Goal: Task Accomplishment & Management: Use online tool/utility

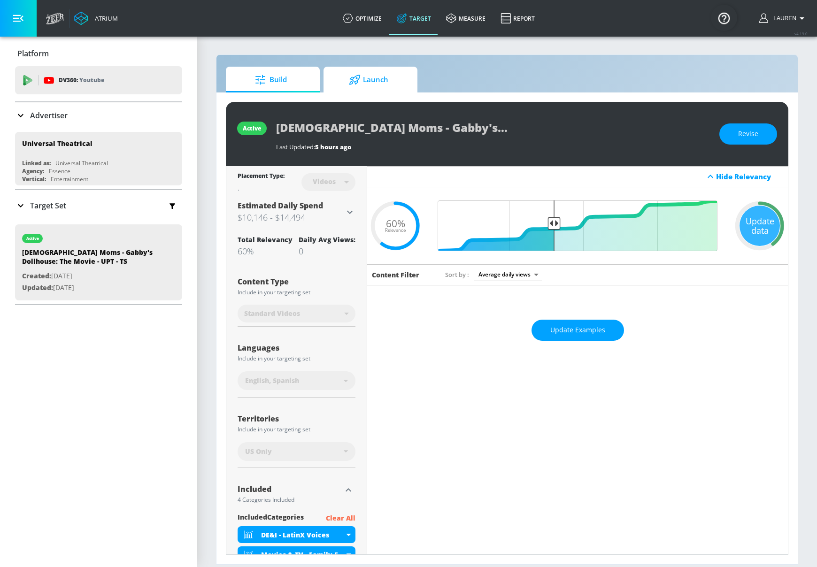
click at [391, 72] on span "Launch" at bounding box center [368, 80] width 71 height 23
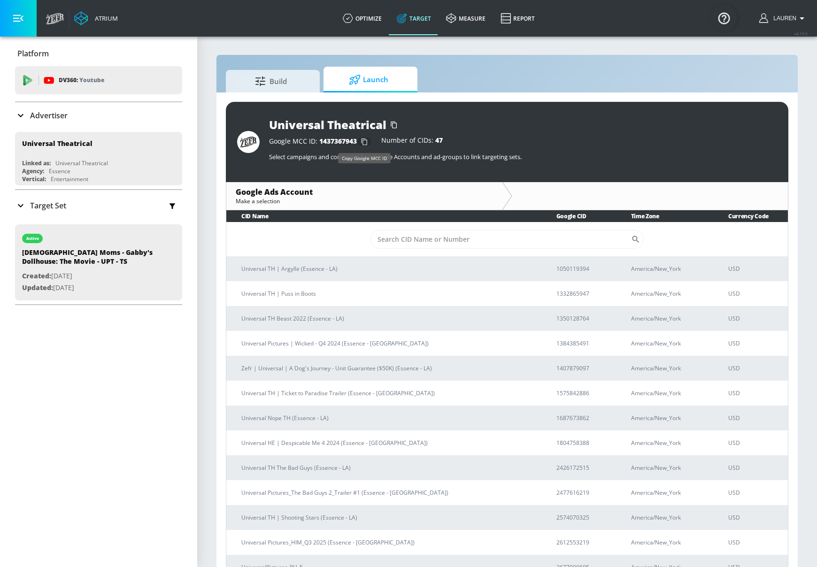
click at [364, 143] on icon "button" at bounding box center [364, 141] width 15 height 15
click at [23, 209] on icon at bounding box center [20, 205] width 11 height 11
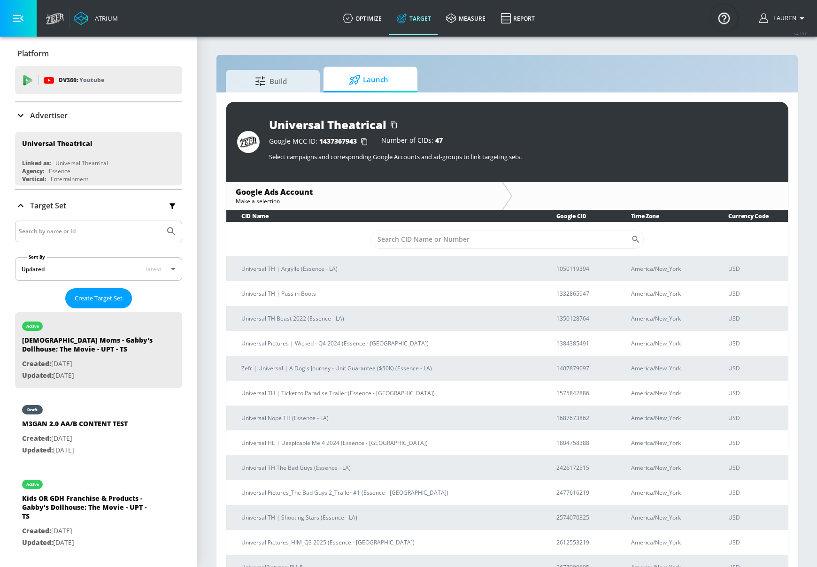
click at [97, 232] on input "Search by name or Id" at bounding box center [90, 231] width 142 height 12
paste input "AA Family Audience - [PERSON_NAME]'s Dollhouse: The Movie - UPT - TS"
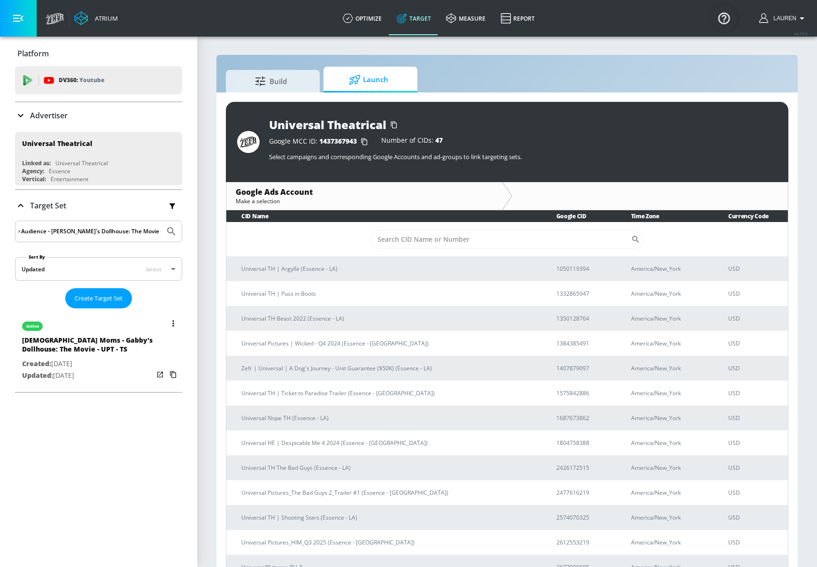
type input "AA Family Audience - [PERSON_NAME]'s Dollhouse: The Movie - UPT - TS"
click at [135, 370] on p "Updated: [DATE]" at bounding box center [88, 376] width 132 height 12
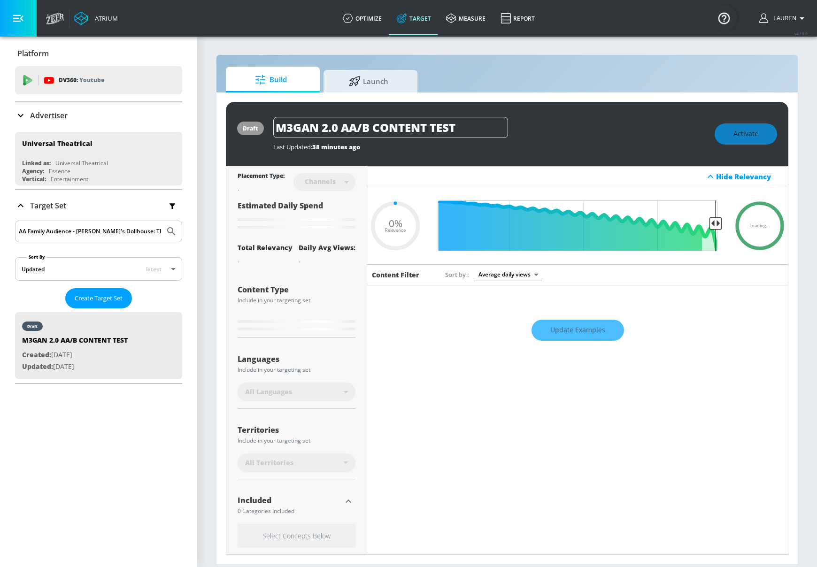
type input "0.05"
click at [64, 231] on input "AA Family Audience - [PERSON_NAME]'s Dollhouse: The Movie - UPT - TS" at bounding box center [90, 231] width 142 height 12
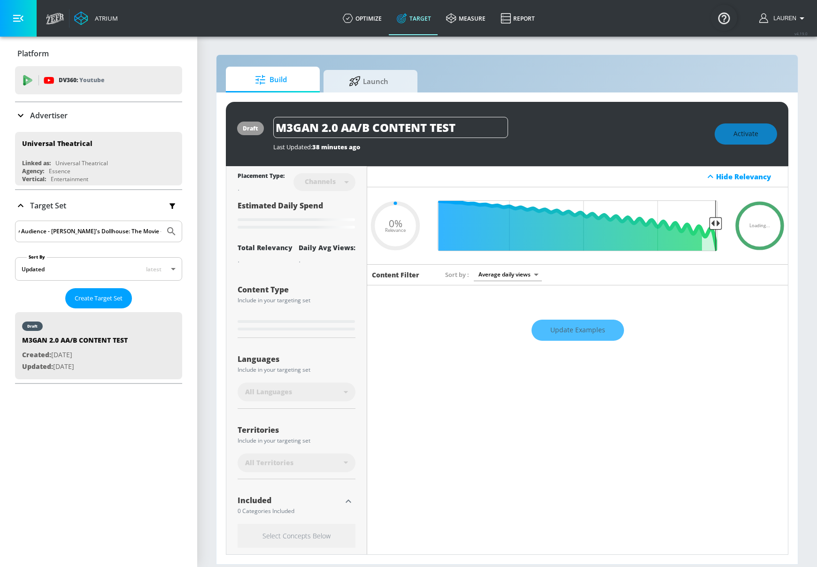
click at [172, 230] on icon "Submit Search" at bounding box center [171, 231] width 11 height 11
click at [143, 495] on div "Platform DV360: Youtube DV360: Youtube Advertiser Sort By A-Z asc ​ Add Account…" at bounding box center [98, 302] width 197 height 531
click at [125, 231] on input "AA Family Audience - [PERSON_NAME]'s Dollhouse: The Movie - UPT - TS" at bounding box center [90, 231] width 142 height 12
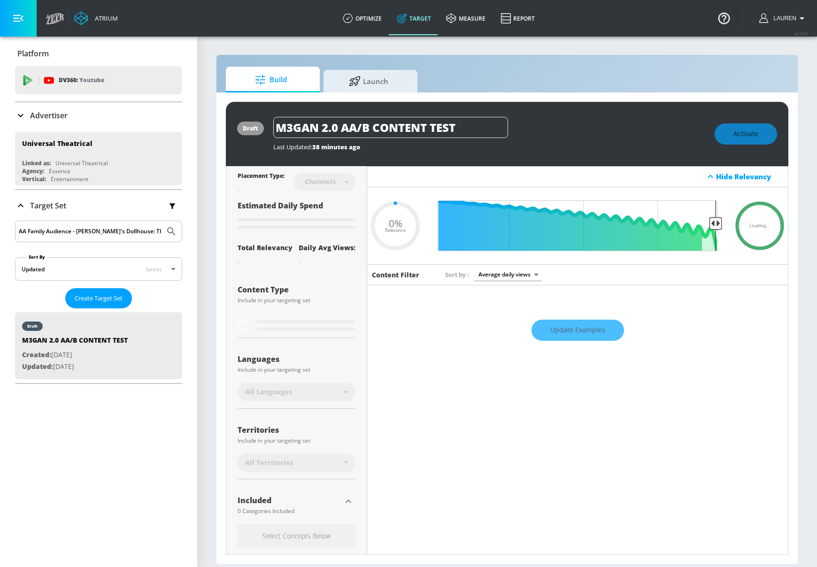
click at [125, 231] on input "AA Family Audience - [PERSON_NAME]'s Dollhouse: The Movie - UPT - TS" at bounding box center [90, 231] width 142 height 12
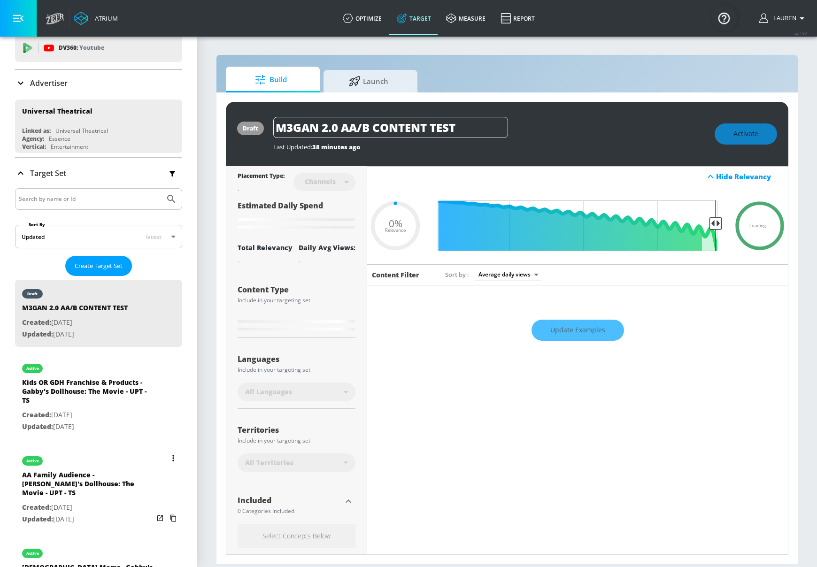
scroll to position [35, 0]
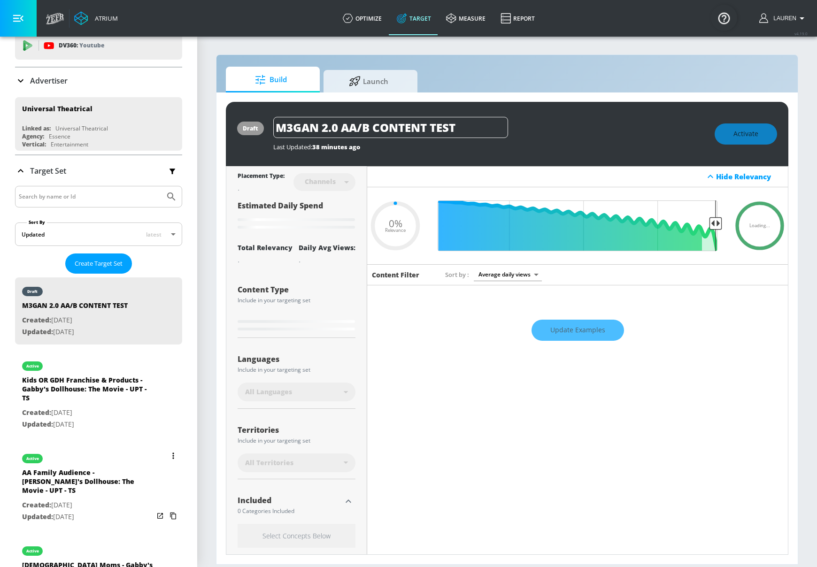
click at [161, 513] on icon "list of Target Set" at bounding box center [160, 516] width 6 height 6
type input "0.6"
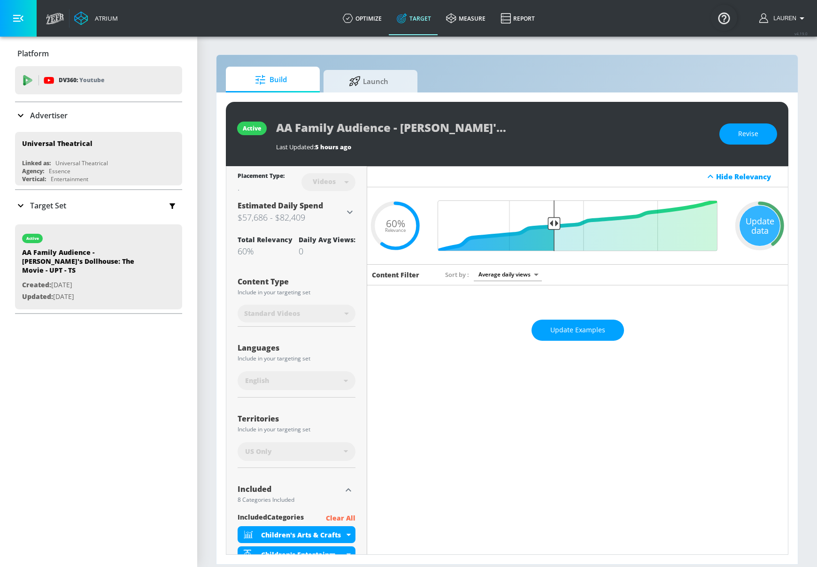
click at [356, 215] on div "Placement Type: Videos videos ​ Estimated Daily Spend $57,686 - $82,409 Activat…" at bounding box center [296, 466] width 141 height 601
click at [352, 213] on icon at bounding box center [349, 212] width 11 height 11
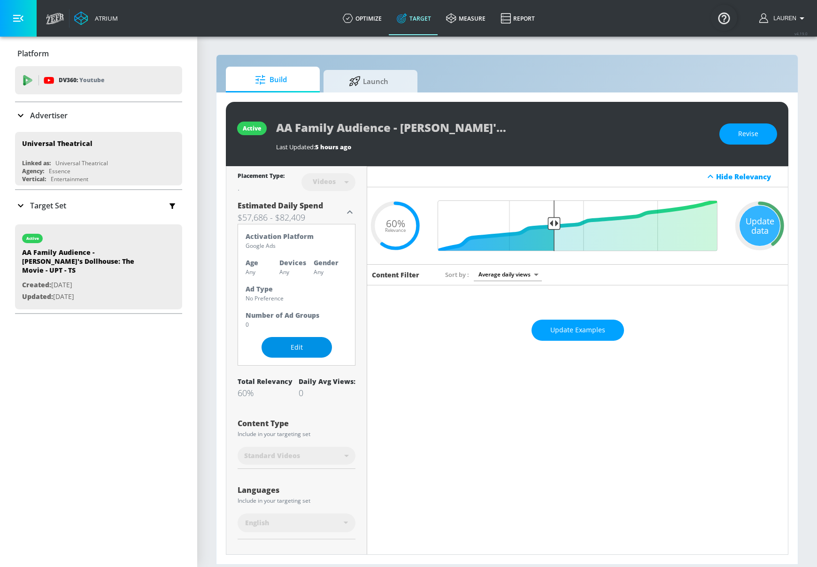
click at [285, 357] on div "Activation Platform Google Ads Age Any Devices Any Gender Any Ad Type No Prefer…" at bounding box center [297, 295] width 118 height 142
click at [288, 345] on span "Edit" at bounding box center [296, 348] width 33 height 12
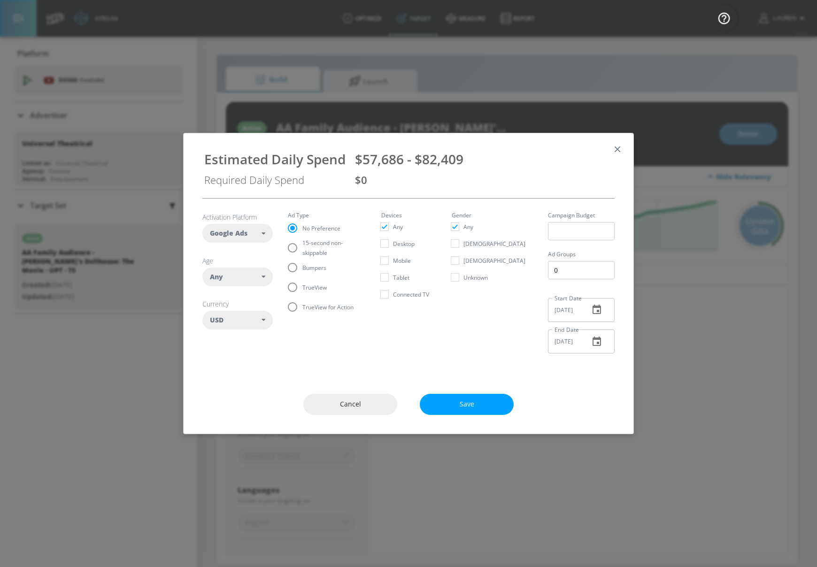
click at [292, 248] on input "15-second non-skippable" at bounding box center [293, 248] width 20 height 20
radio input "true"
radio input "false"
drag, startPoint x: 356, startPoint y: 158, endPoint x: 511, endPoint y: 158, distance: 155.0
click at [511, 158] on div "$48,072 - $68,674" at bounding box center [484, 159] width 258 height 18
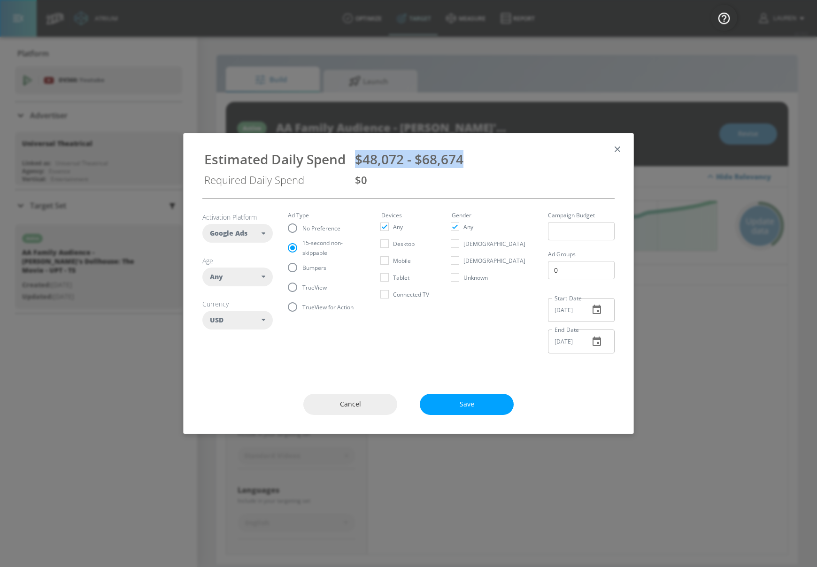
copy span "$48,072 - $68,674"
click at [294, 290] on input "TrueView" at bounding box center [293, 288] width 20 height 20
radio input "true"
radio input "false"
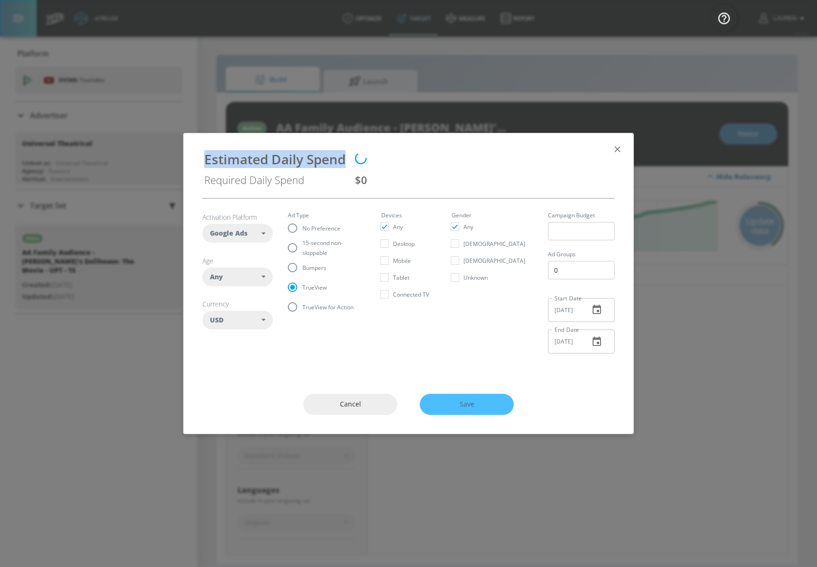
click at [439, 163] on div "Estimated Daily Spend Required Daily Spend $0" at bounding box center [408, 166] width 427 height 50
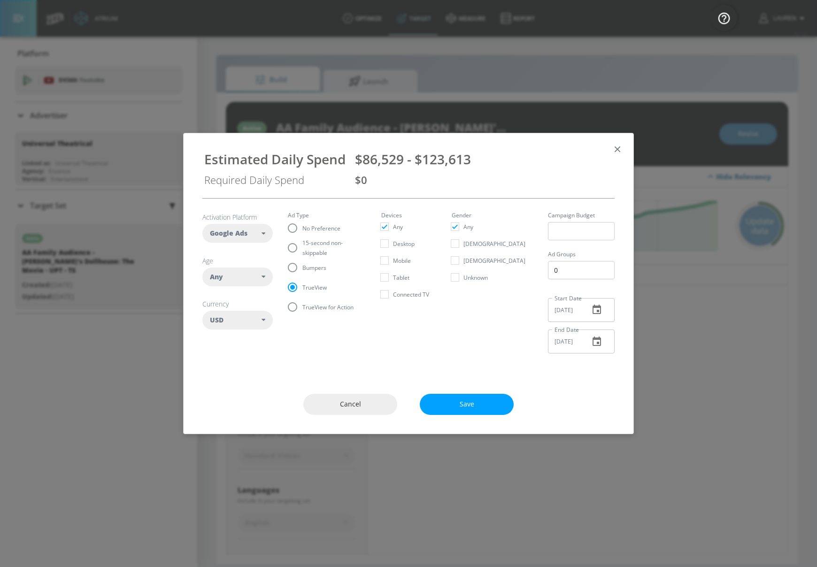
click at [215, 157] on div "Estimated Daily Spend" at bounding box center [274, 159] width 141 height 18
drag, startPoint x: 205, startPoint y: 158, endPoint x: 473, endPoint y: 162, distance: 268.2
click at [473, 162] on div "Estimated Daily Spend $86,529 - $123,613 Required Daily Spend $0" at bounding box center [408, 166] width 427 height 50
copy div "Estimated Daily Spend $86,529 - $123,613"
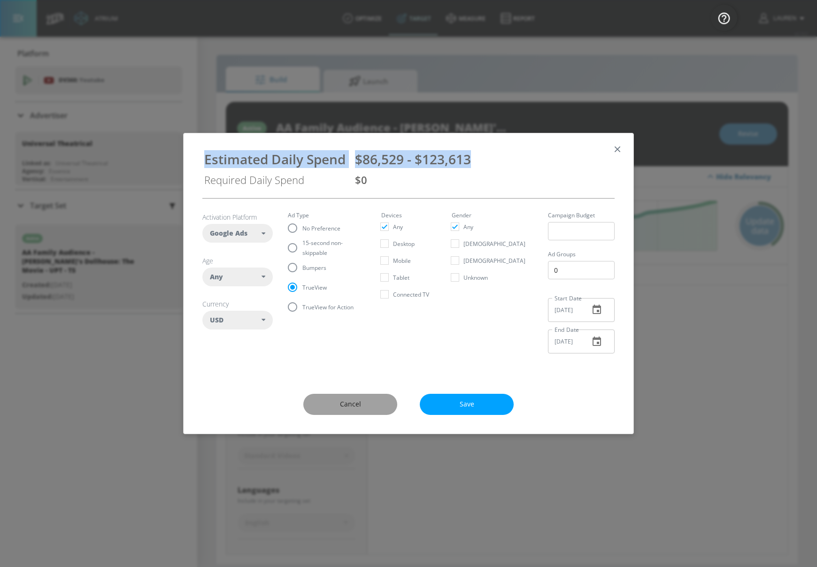
click at [351, 407] on span "Cancel" at bounding box center [350, 405] width 56 height 12
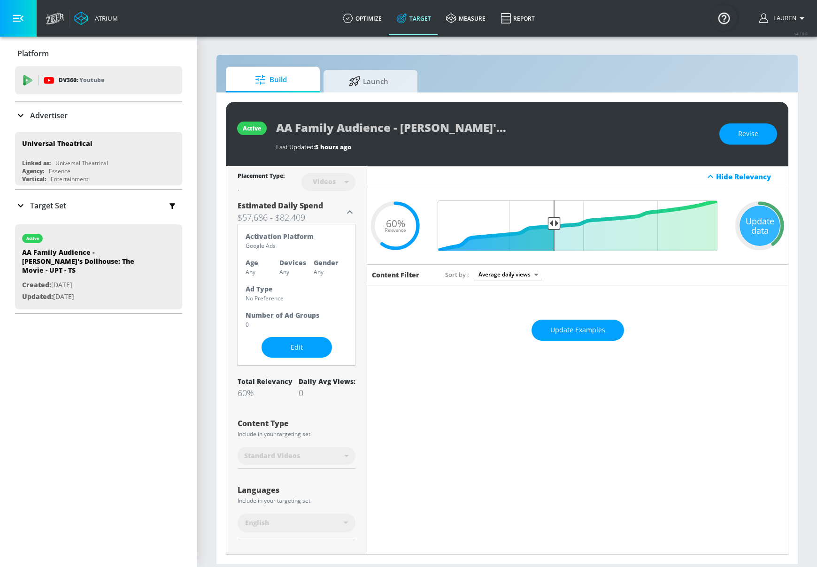
click at [28, 205] on div "Target Set" at bounding box center [40, 205] width 51 height 11
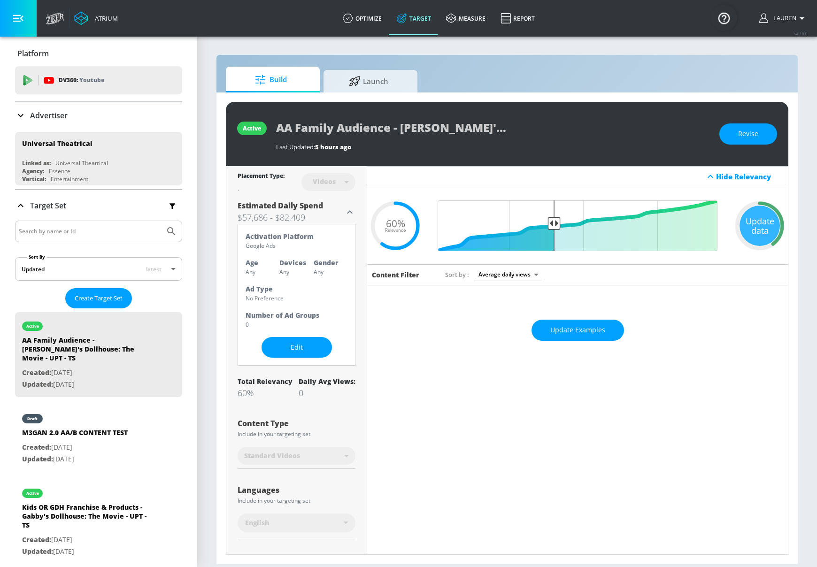
click at [98, 236] on input "Search by name or Id" at bounding box center [90, 231] width 142 height 12
paste input "Kids OR GDH Franchise & Products - Gabby's Dollhouse: The Movie - UPT - TS"
type input "Kids OR GDH Franchise & Products - Gabby's Dollhouse: The Movie - UPT - TS"
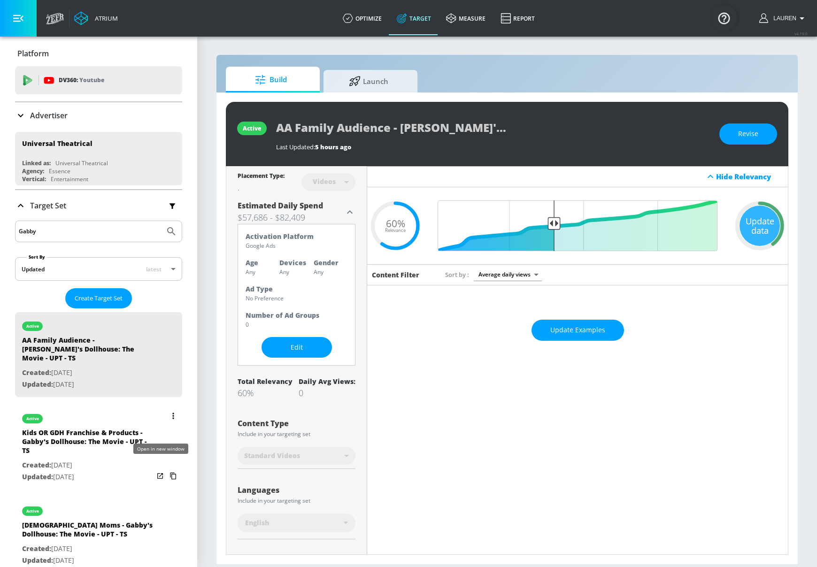
type input "Gabby"
click at [163, 472] on icon "list of Target Set" at bounding box center [159, 476] width 9 height 9
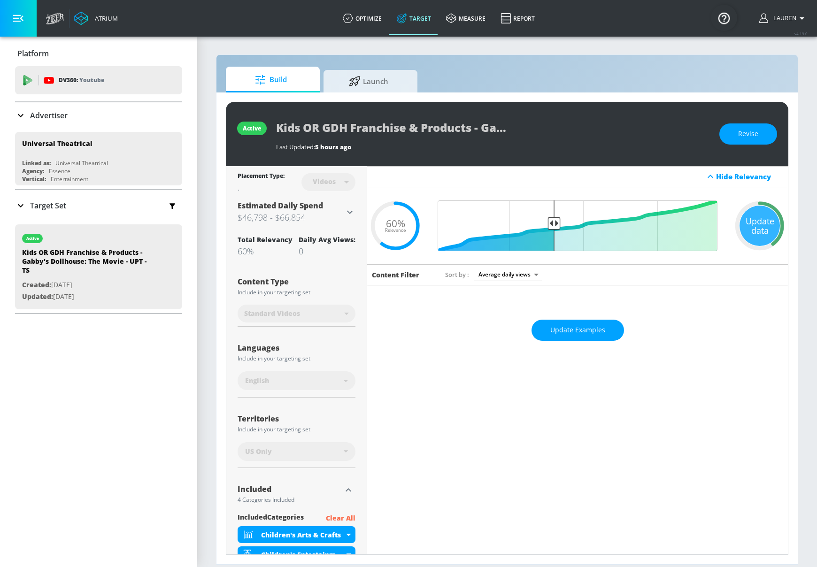
click at [348, 211] on icon at bounding box center [350, 211] width 6 height 3
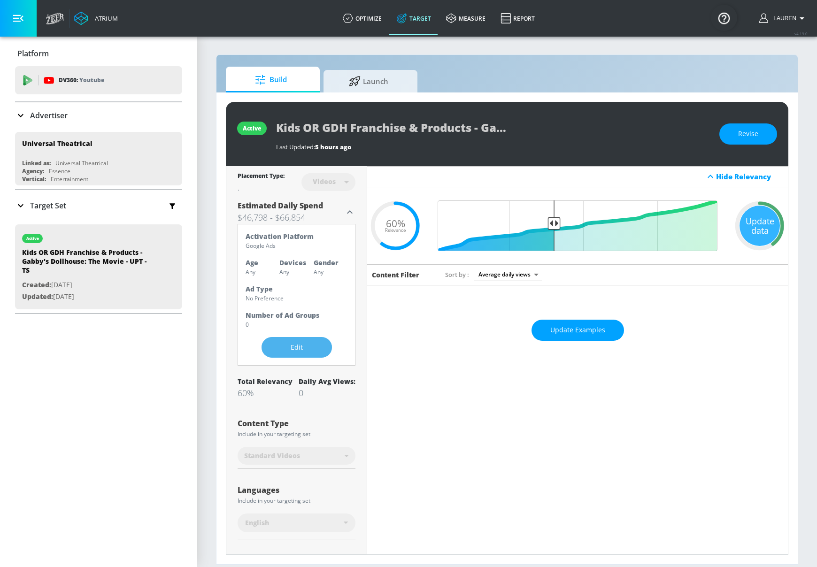
click at [283, 348] on span "Edit" at bounding box center [296, 348] width 33 height 12
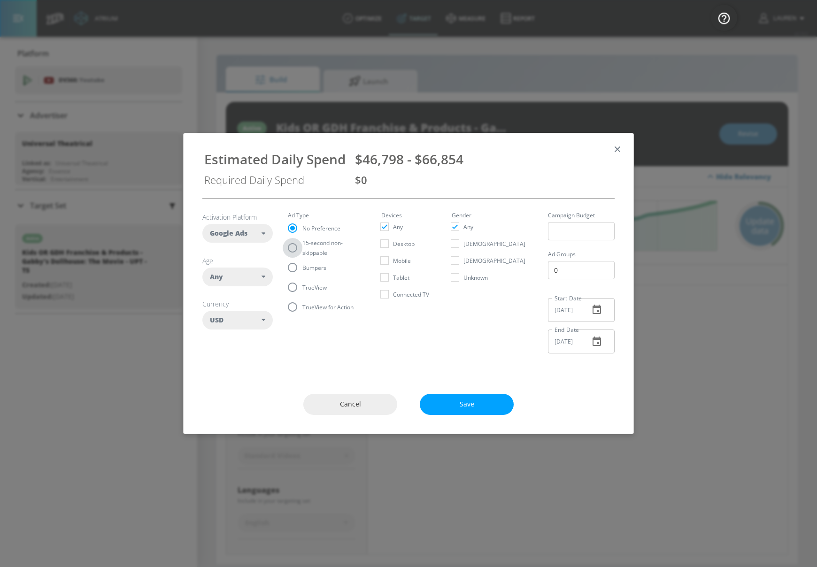
click at [301, 251] on input "15-second non-skippable" at bounding box center [293, 248] width 20 height 20
radio input "true"
radio input "false"
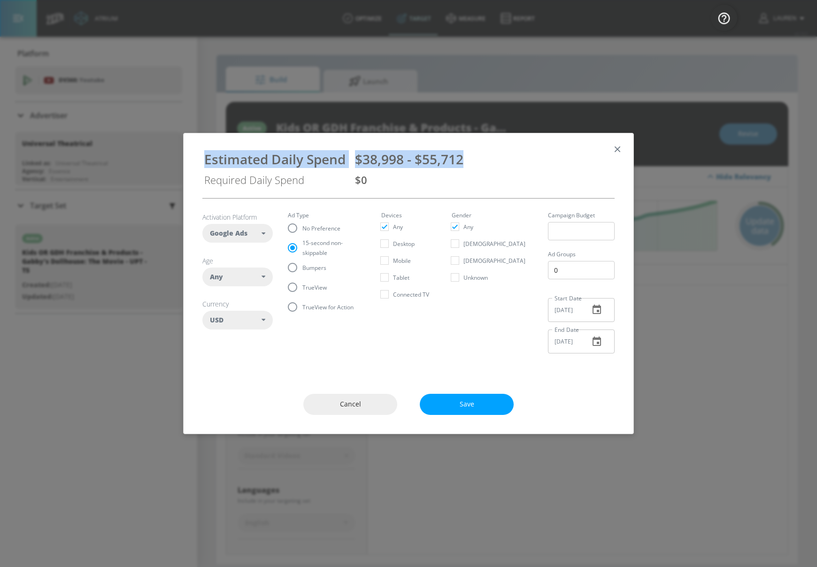
drag, startPoint x: 204, startPoint y: 158, endPoint x: 513, endPoint y: 164, distance: 308.6
click at [513, 164] on div "Estimated Daily Spend $38,998 - $55,712 Required Daily Spend $0" at bounding box center [408, 166] width 427 height 50
copy div "Estimated Daily Spend $38,998 - $55,712"
click at [312, 286] on span "TrueView" at bounding box center [314, 288] width 24 height 10
click at [302, 286] on input "TrueView" at bounding box center [293, 288] width 20 height 20
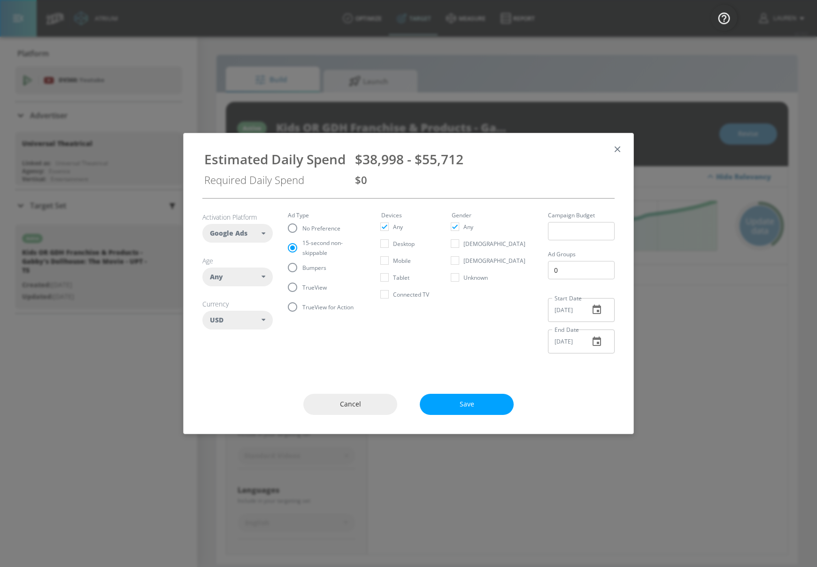
radio input "true"
radio input "false"
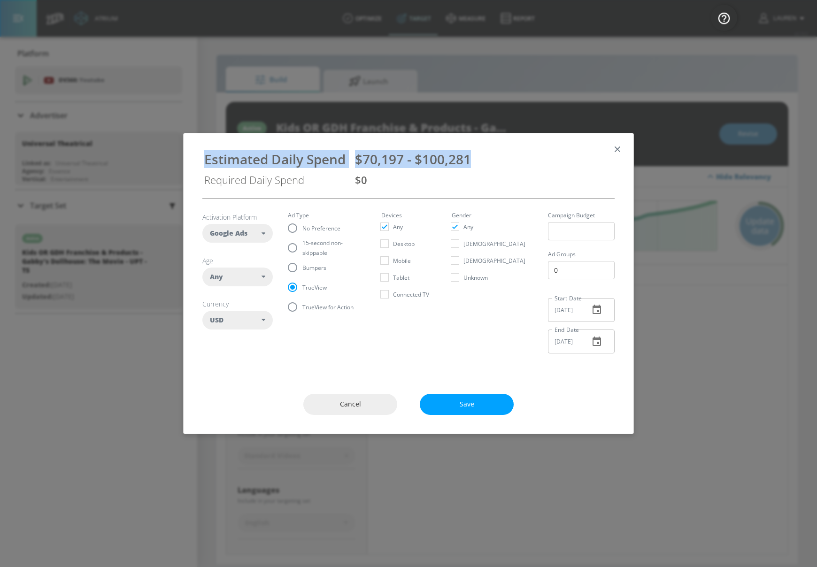
copy div "Estimated Daily Spend $70,197 - $100,281"
drag, startPoint x: 471, startPoint y: 161, endPoint x: 201, endPoint y: 158, distance: 269.6
click at [201, 158] on div "Estimated Daily Spend $70,197 - $100,281 Required Daily Spend $0" at bounding box center [408, 166] width 427 height 50
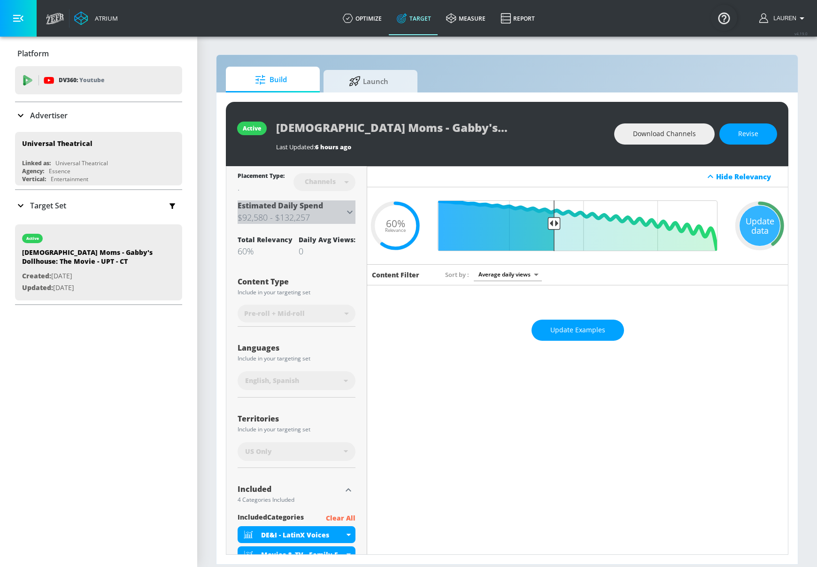
click at [352, 211] on icon at bounding box center [350, 211] width 6 height 3
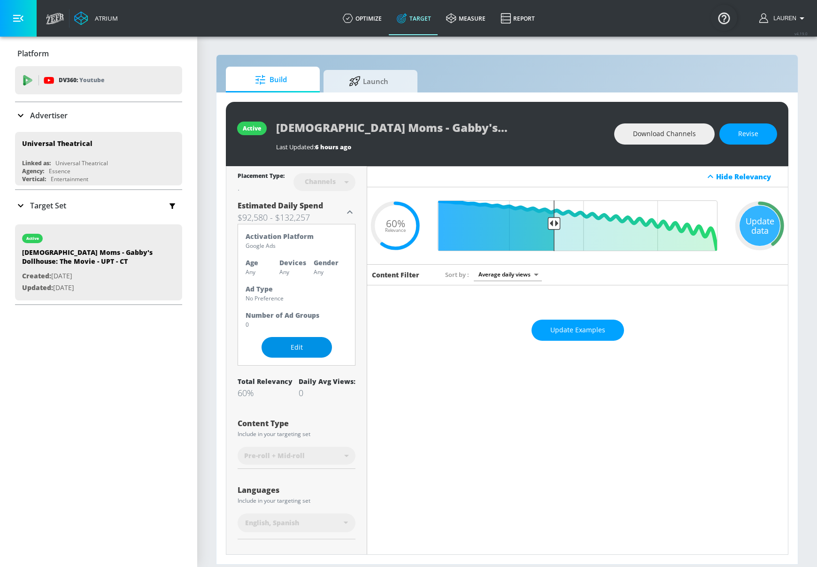
click at [299, 338] on button "Edit" at bounding box center [297, 347] width 70 height 21
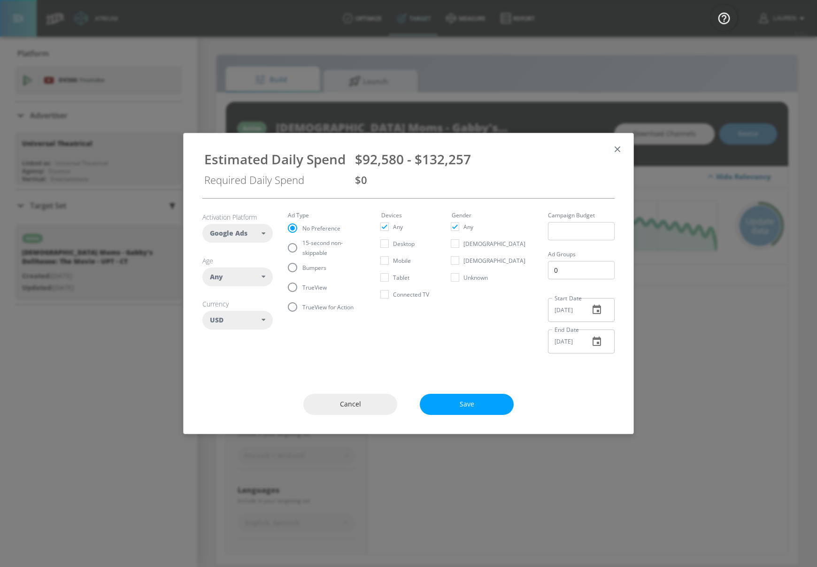
click at [295, 250] on input "15-second non-skippable" at bounding box center [293, 248] width 20 height 20
radio input "true"
radio input "false"
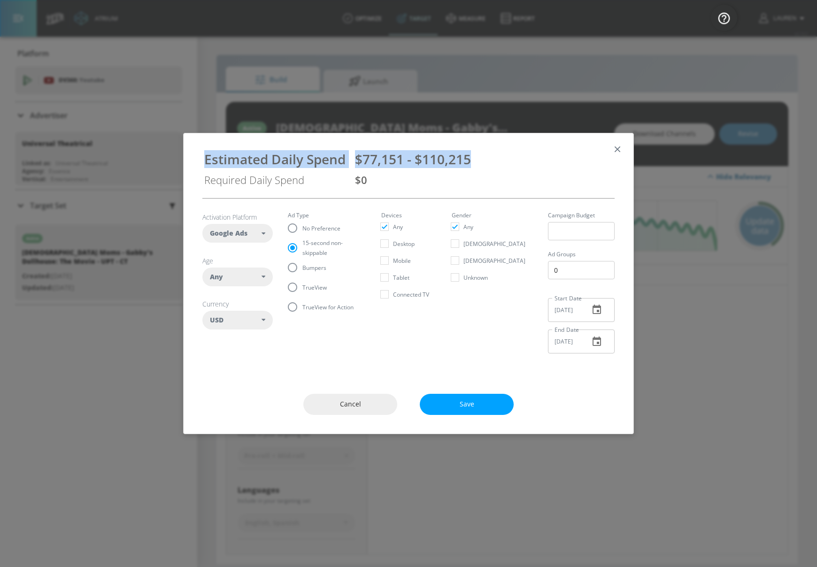
drag, startPoint x: 202, startPoint y: 162, endPoint x: 510, endPoint y: 157, distance: 307.7
click at [510, 159] on div "Estimated Daily Spend $77,151 - $110,215 Required Daily Spend $0" at bounding box center [408, 166] width 427 height 50
copy div "Estimated Daily Spend $77,151 - $110,215"
click at [294, 286] on input "TrueView" at bounding box center [293, 288] width 20 height 20
radio input "true"
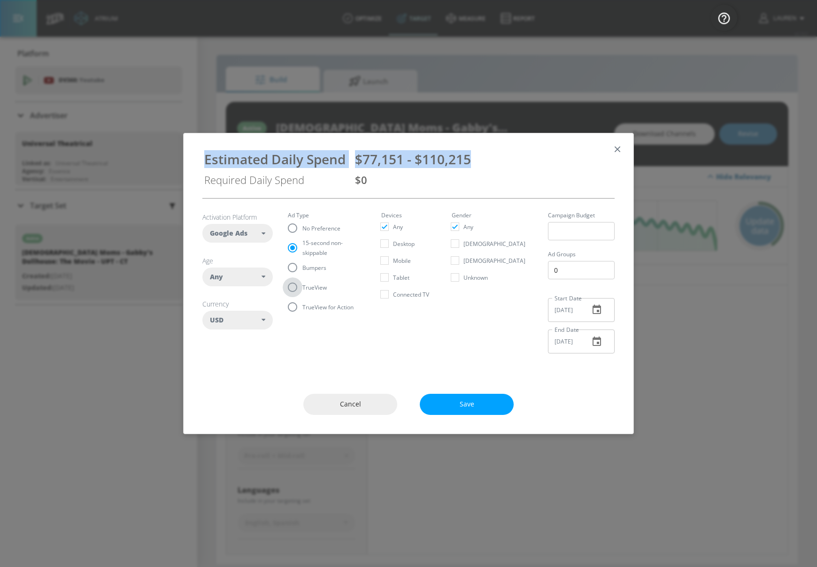
radio input "false"
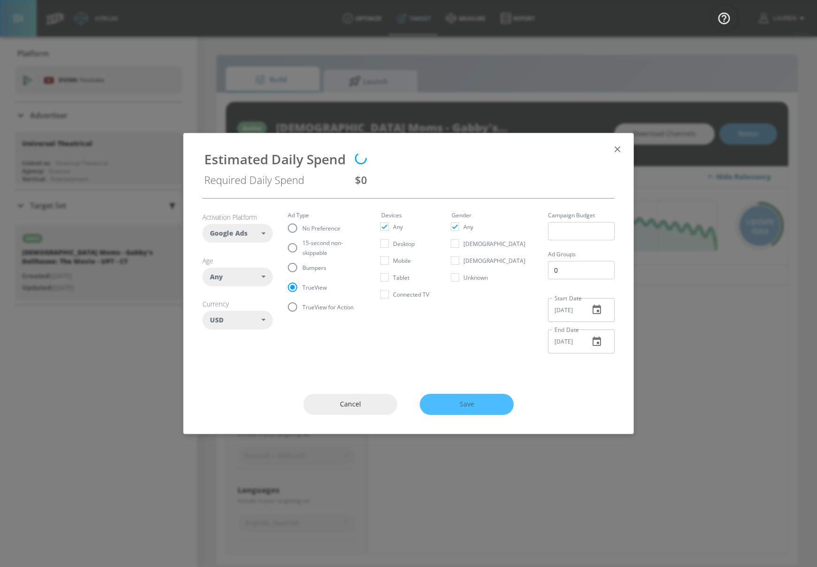
click at [328, 187] on div "Estimated Daily Spend Required Daily Spend $0" at bounding box center [408, 166] width 427 height 50
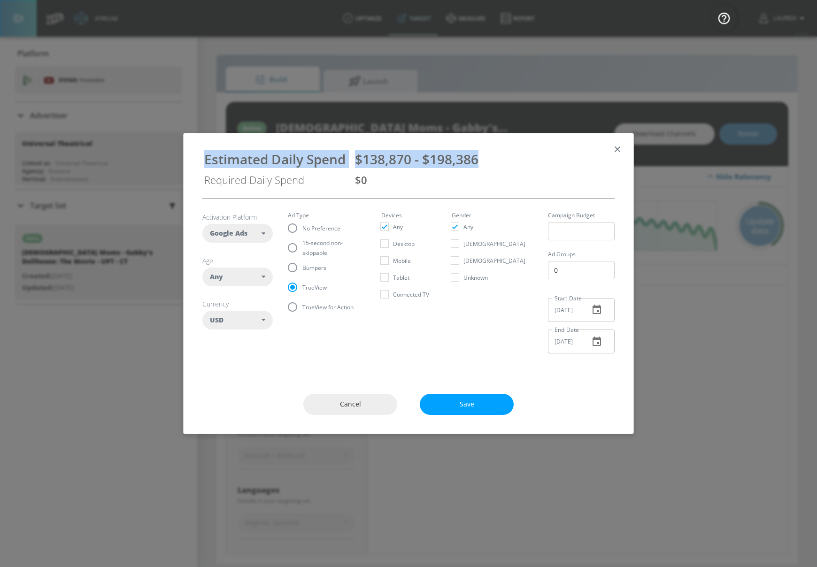
copy div "Estimated Daily Spend $138,870 - $198,386"
drag, startPoint x: 484, startPoint y: 156, endPoint x: 201, endPoint y: 163, distance: 282.4
click at [201, 163] on div "Estimated Daily Spend $138,870 - $198,386 Required Daily Spend $0" at bounding box center [408, 166] width 427 height 50
click at [364, 406] on span "Cancel" at bounding box center [350, 405] width 56 height 12
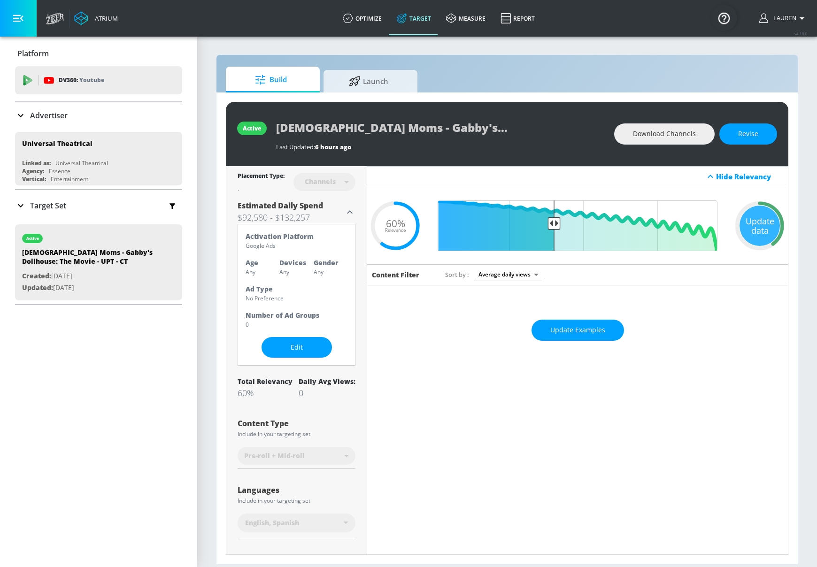
click at [26, 113] on div "Advertiser" at bounding box center [41, 115] width 53 height 11
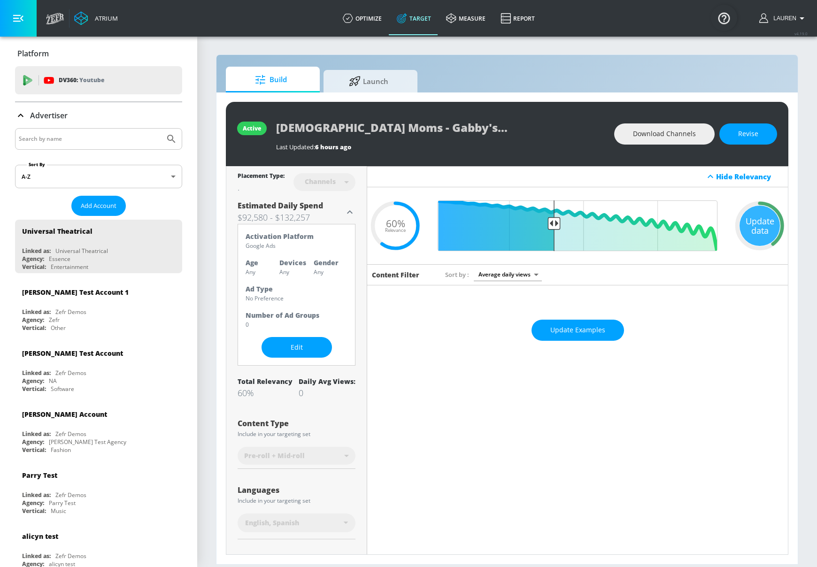
click at [106, 133] on input "Search by name" at bounding box center [90, 139] width 142 height 12
type input "telemundo"
click at [161, 129] on button "Submit Search" at bounding box center [171, 139] width 21 height 21
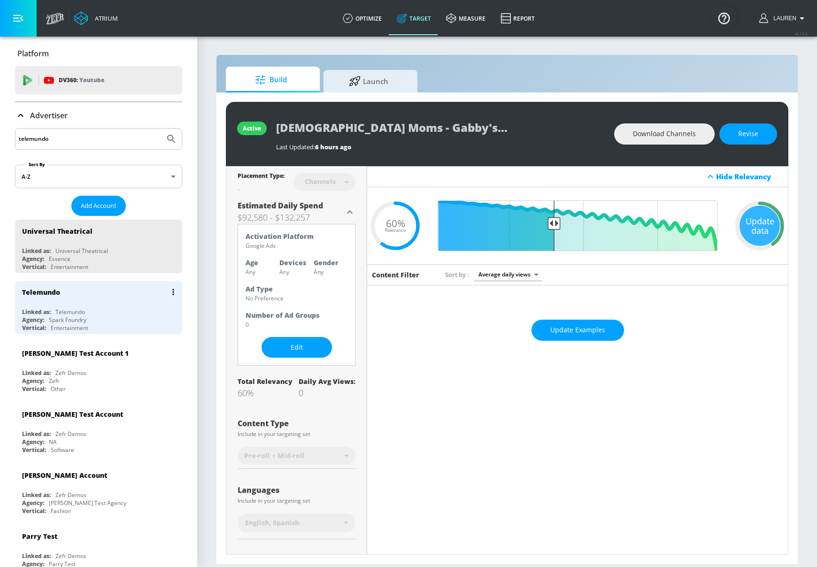
click at [116, 309] on div "Linked as: Telemundo" at bounding box center [101, 312] width 158 height 8
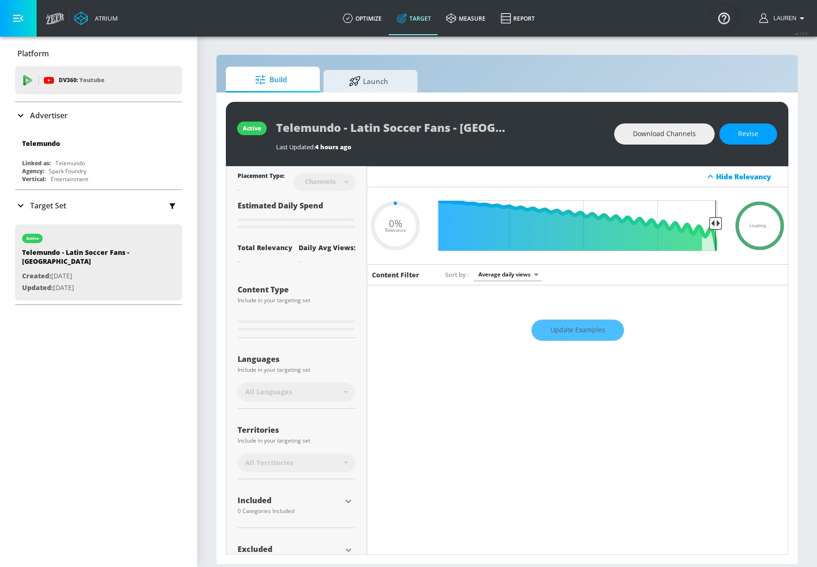
type input "0.5"
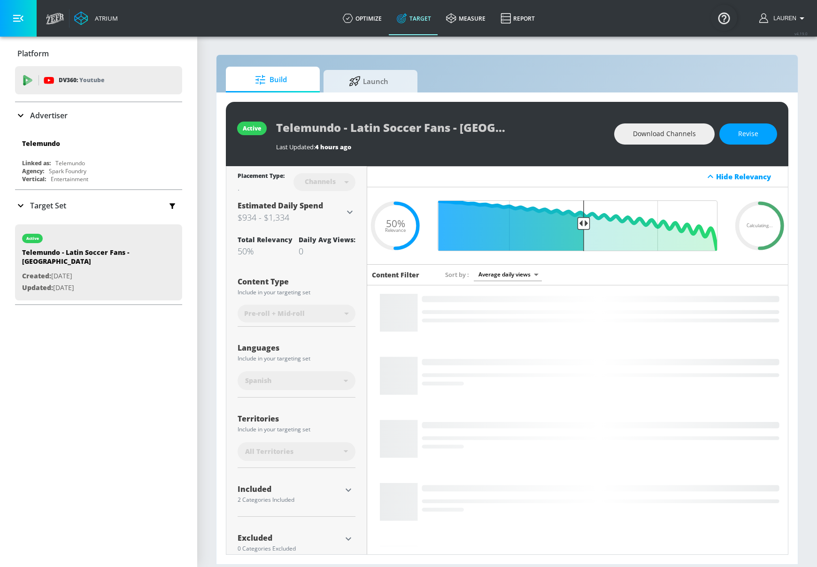
click at [38, 210] on p "Target Set" at bounding box center [48, 206] width 36 height 10
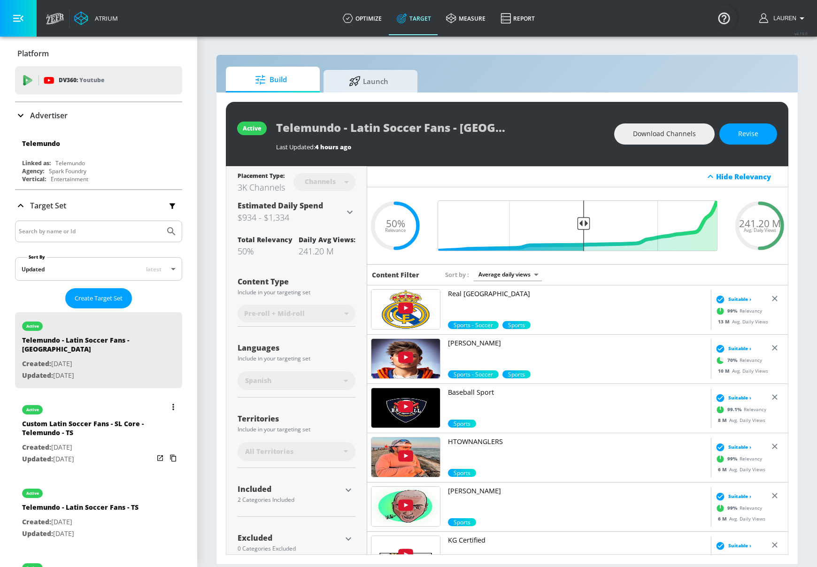
click at [125, 454] on p "Updated: [DATE]" at bounding box center [88, 460] width 132 height 12
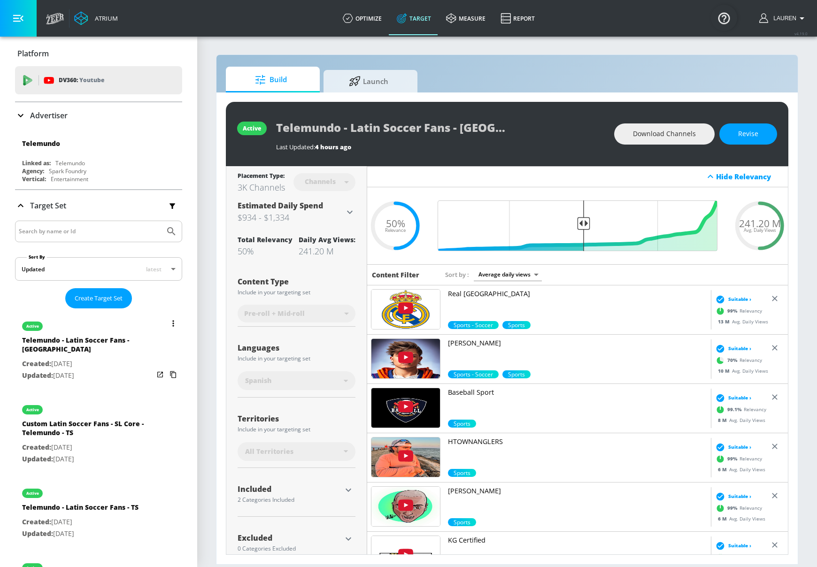
type input "Custom Latin Soccer Fans - SL Core - Telemundo - TS"
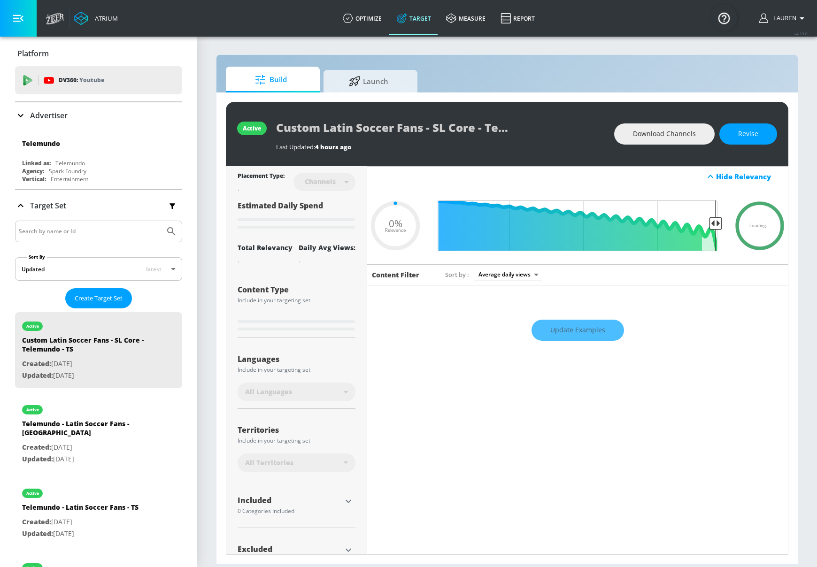
type input "0.65"
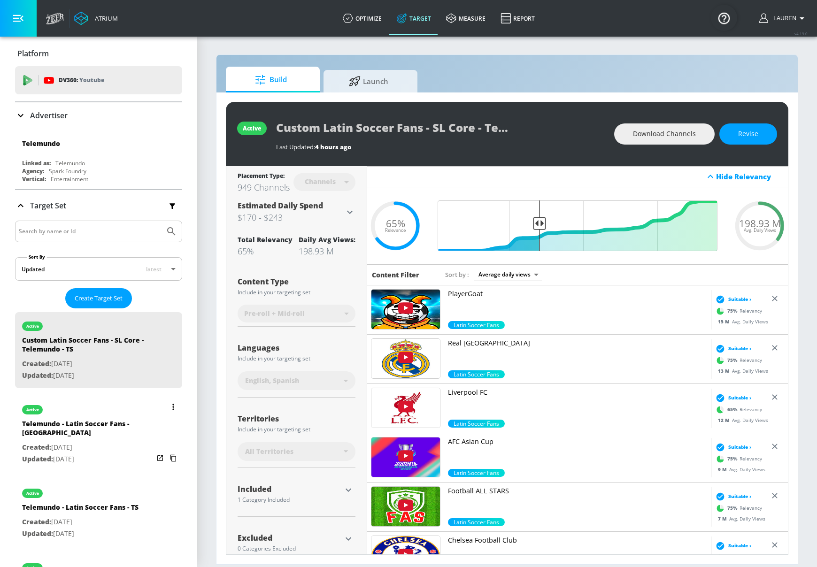
click at [128, 454] on p "Updated: [DATE]" at bounding box center [88, 460] width 132 height 12
type input "Telemundo - Latin Soccer Fans - [GEOGRAPHIC_DATA]"
type input "0.05"
click at [128, 382] on p "Updated: [DATE]" at bounding box center [88, 376] width 132 height 12
type input "Custom Latin Soccer Fans - SL Core - Telemundo - TS"
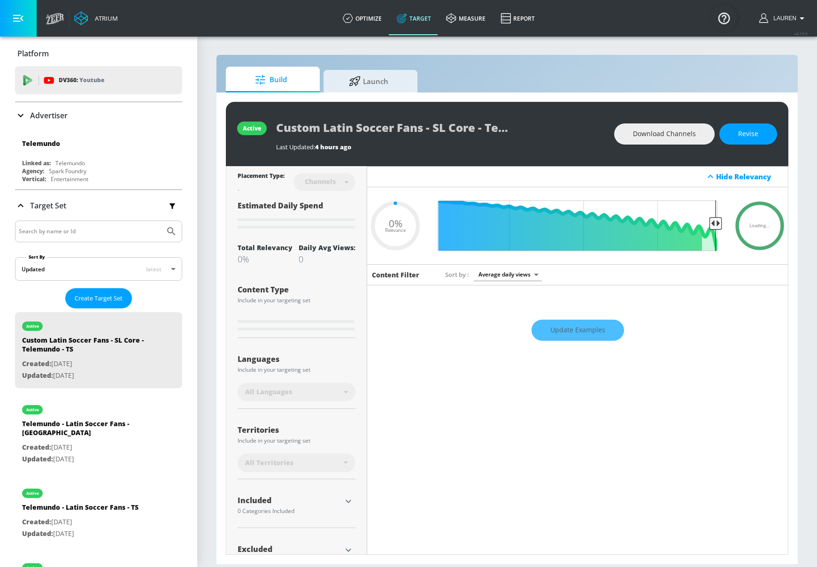
type input "0.65"
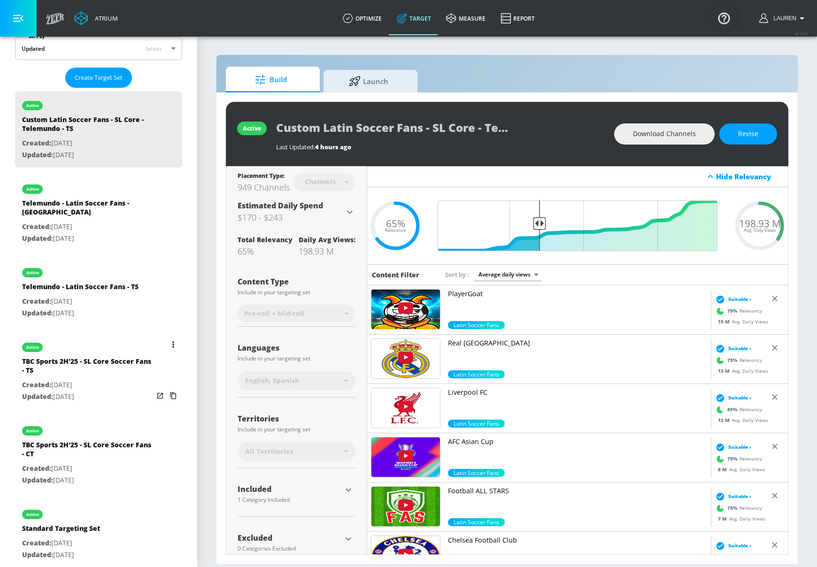
scroll to position [219, 0]
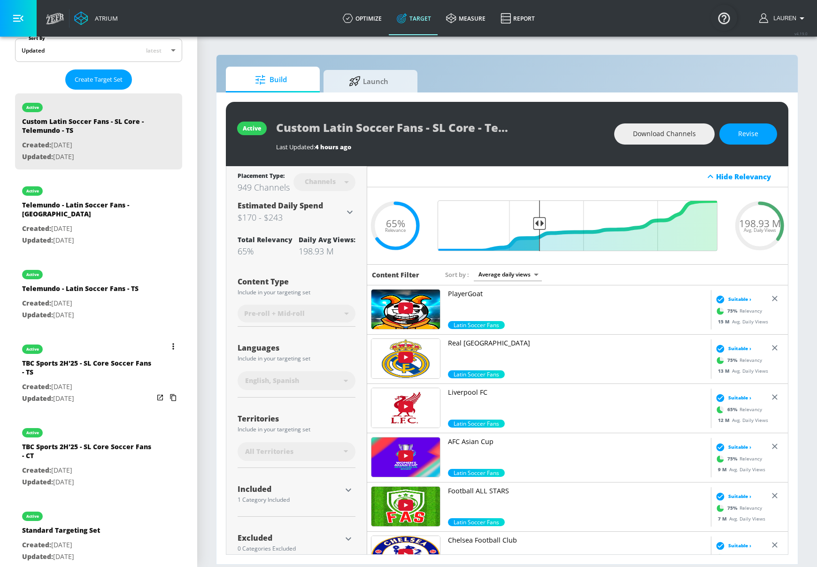
click at [133, 393] on p "Updated: [DATE]" at bounding box center [88, 399] width 132 height 12
type input "TBC Sports 2H'25 - SL Core Soccer Fans - TS"
type input "videos"
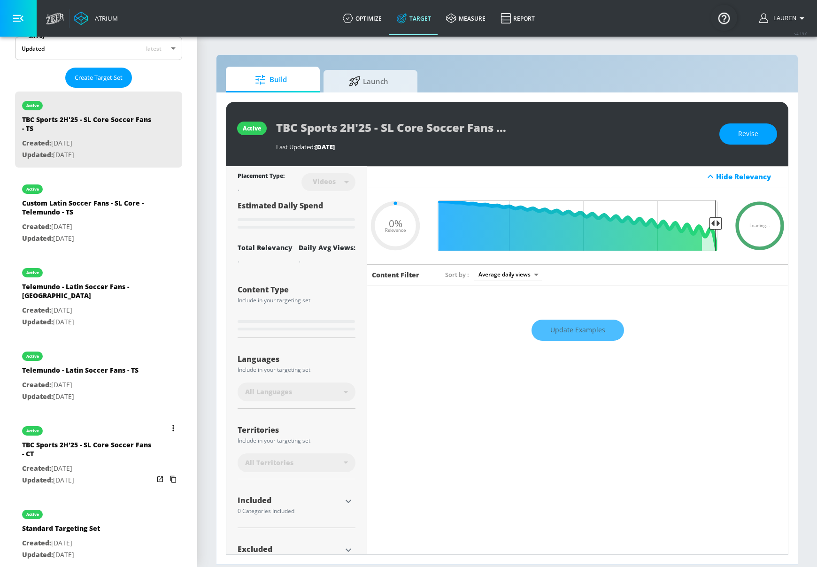
scroll to position [220, 0]
type input "0.25"
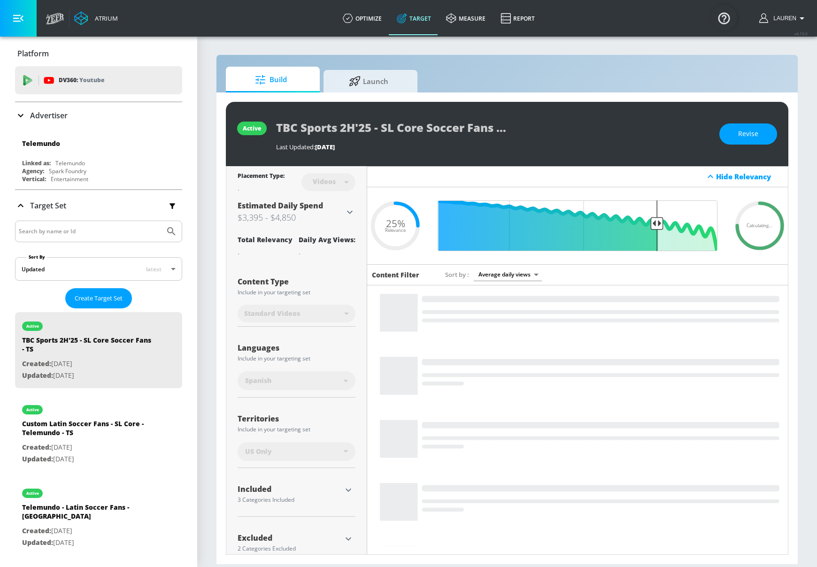
scroll to position [187, 0]
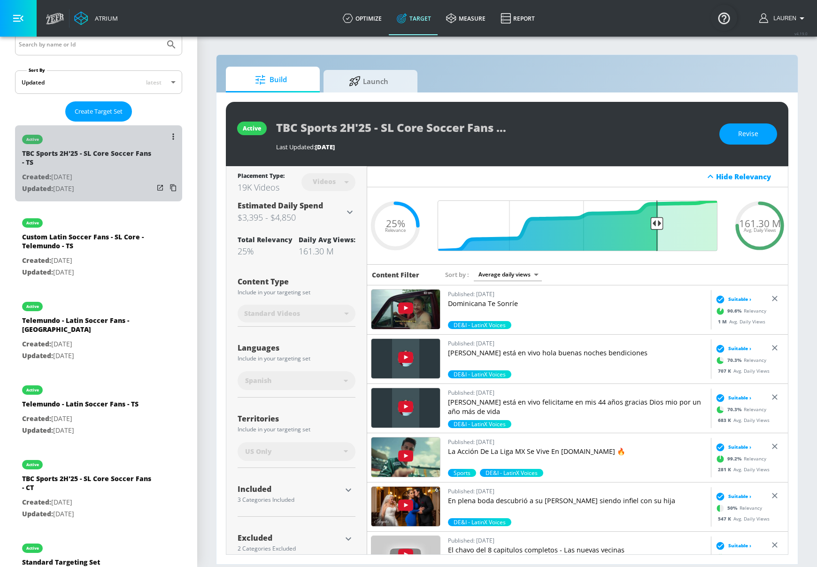
click at [127, 183] on p "Updated: [DATE]" at bounding box center [88, 189] width 132 height 12
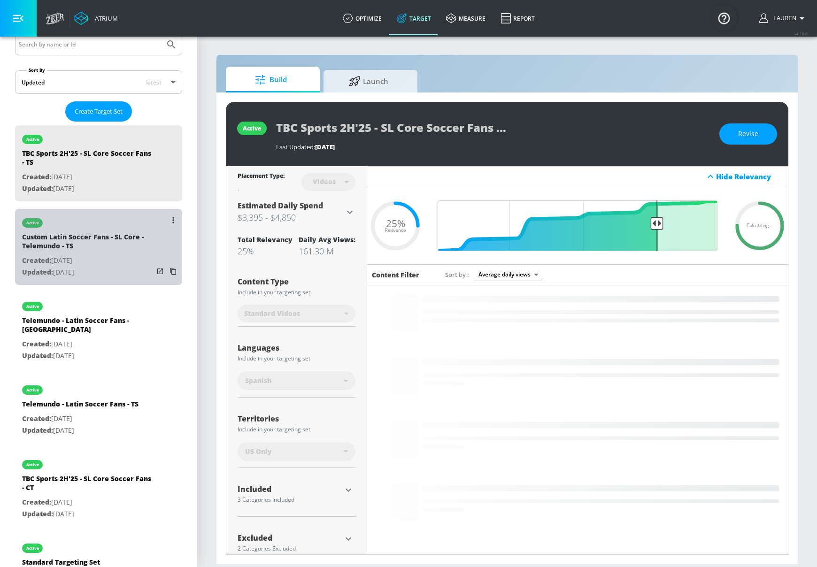
click at [122, 264] on p "Created: [DATE]" at bounding box center [88, 261] width 132 height 12
type input "Custom Latin Soccer Fans - SL Core - Telemundo - TS"
type input "channels"
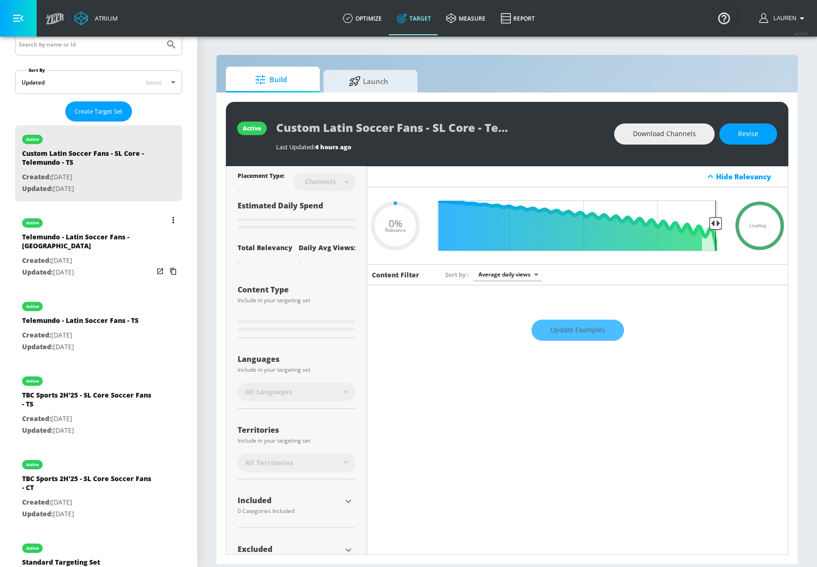
type input "0.65"
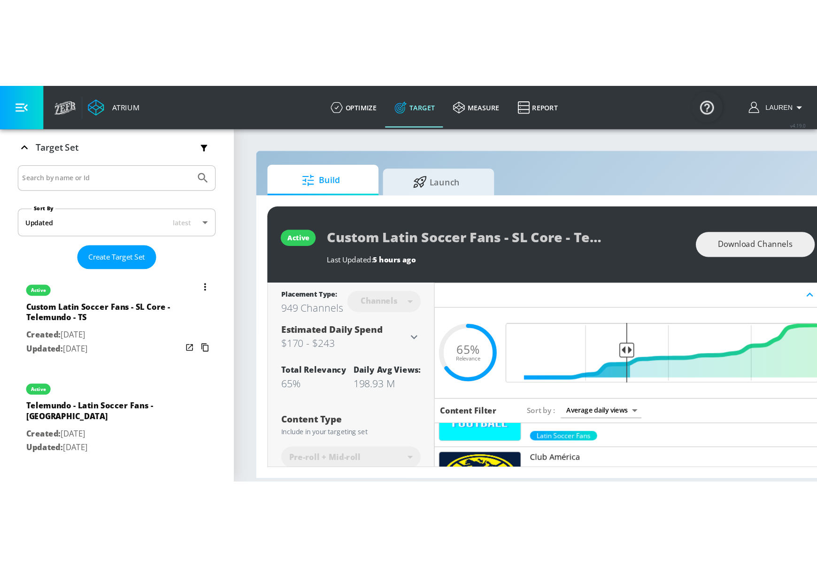
scroll to position [917, 0]
